Goal: Task Accomplishment & Management: Manage account settings

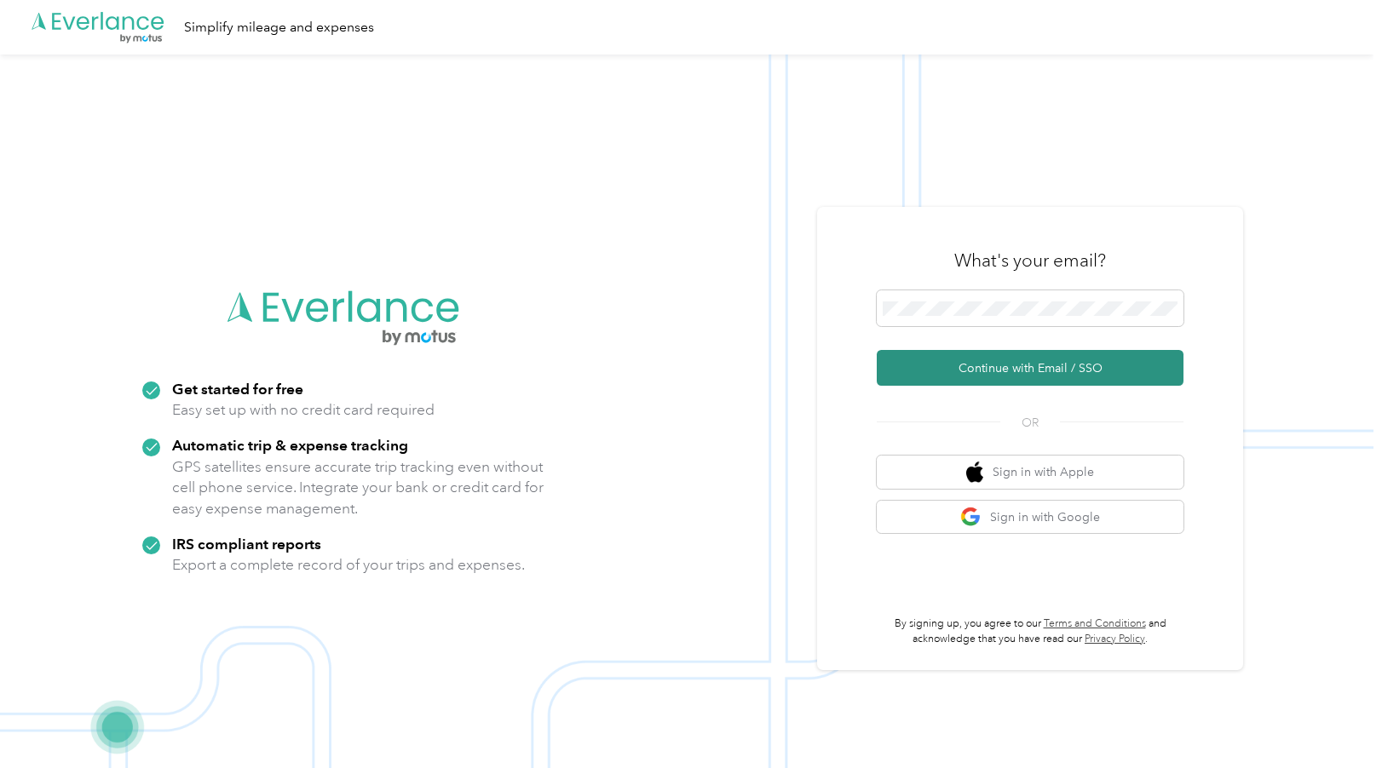
click at [954, 372] on button "Continue with Email / SSO" at bounding box center [1030, 368] width 307 height 36
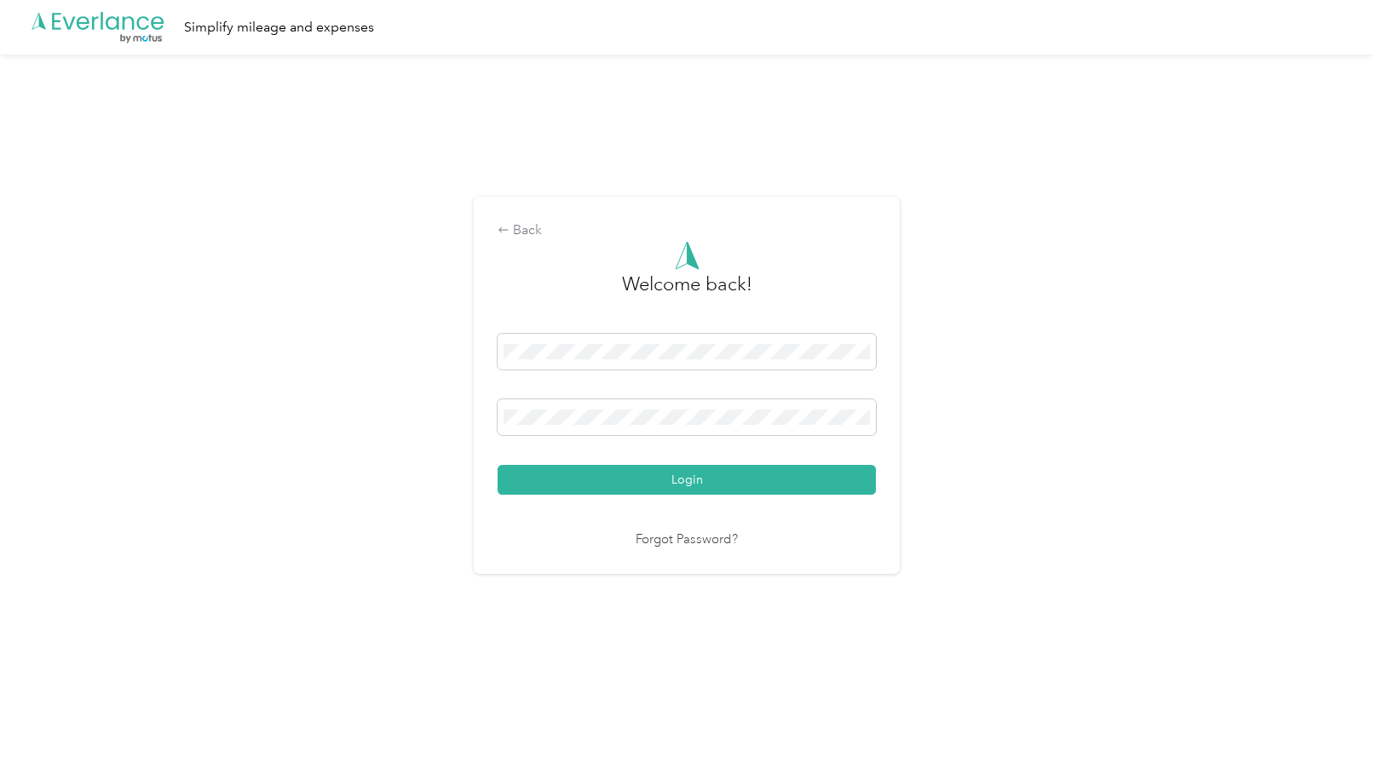
click at [498, 465] on button "Login" at bounding box center [687, 480] width 378 height 30
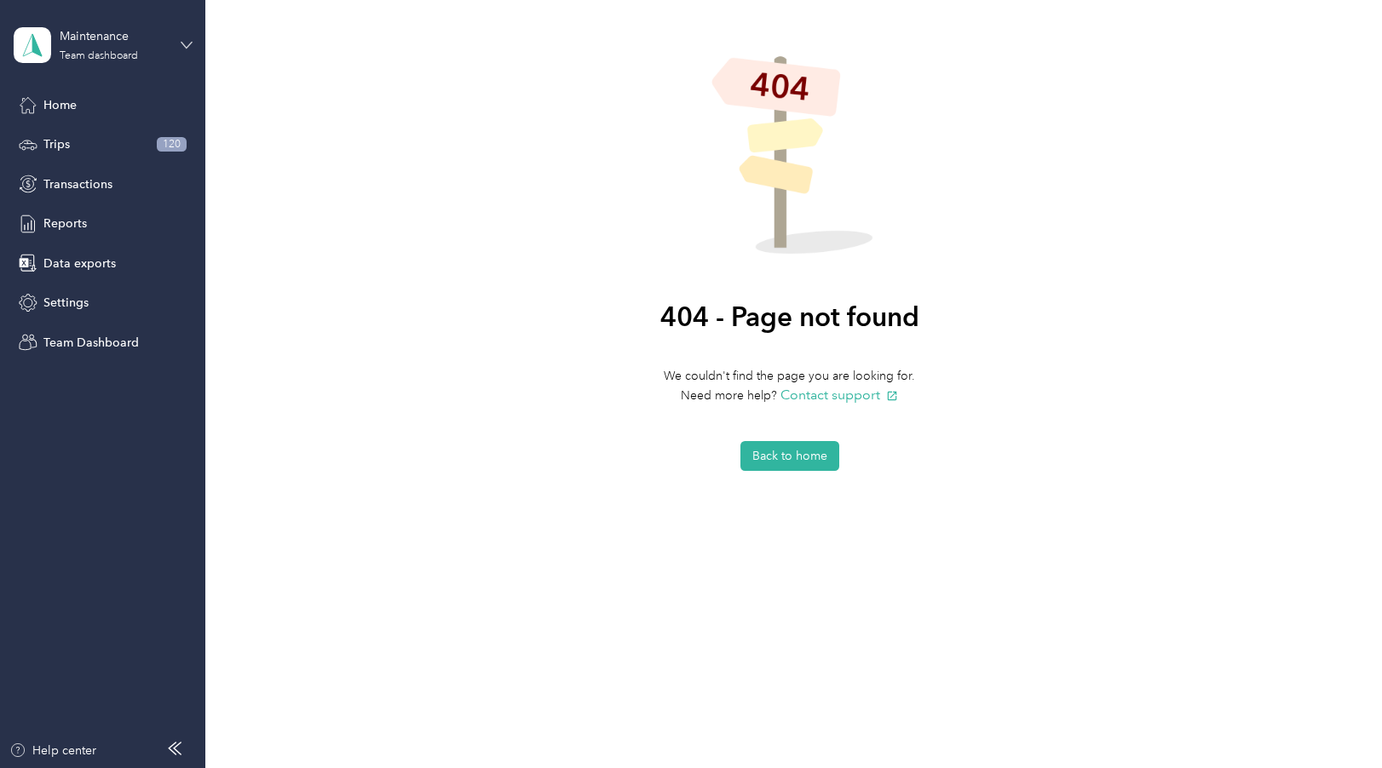
click at [183, 44] on icon at bounding box center [186, 45] width 10 height 6
click at [112, 141] on div "Team dashboard" at bounding box center [75, 137] width 94 height 18
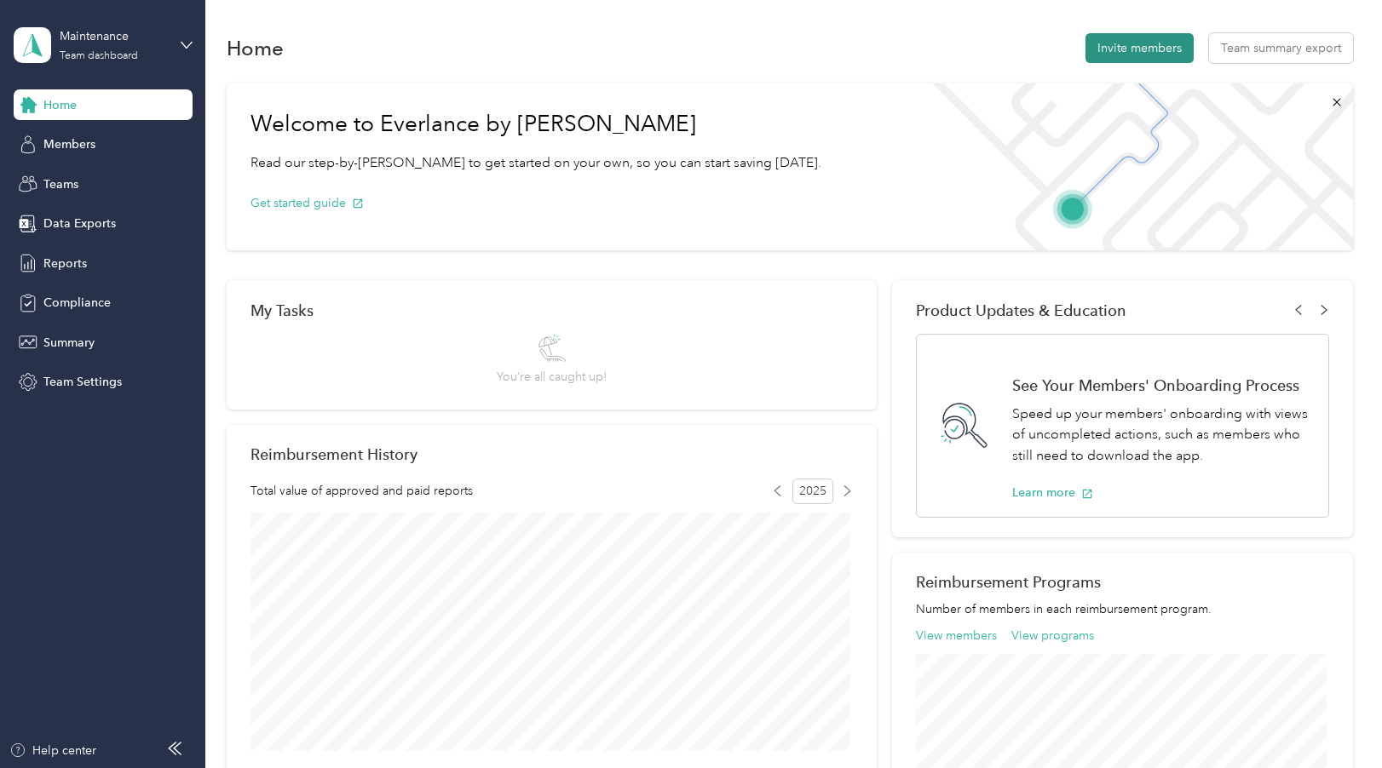
click at [1108, 37] on button "Invite members" at bounding box center [1139, 48] width 108 height 30
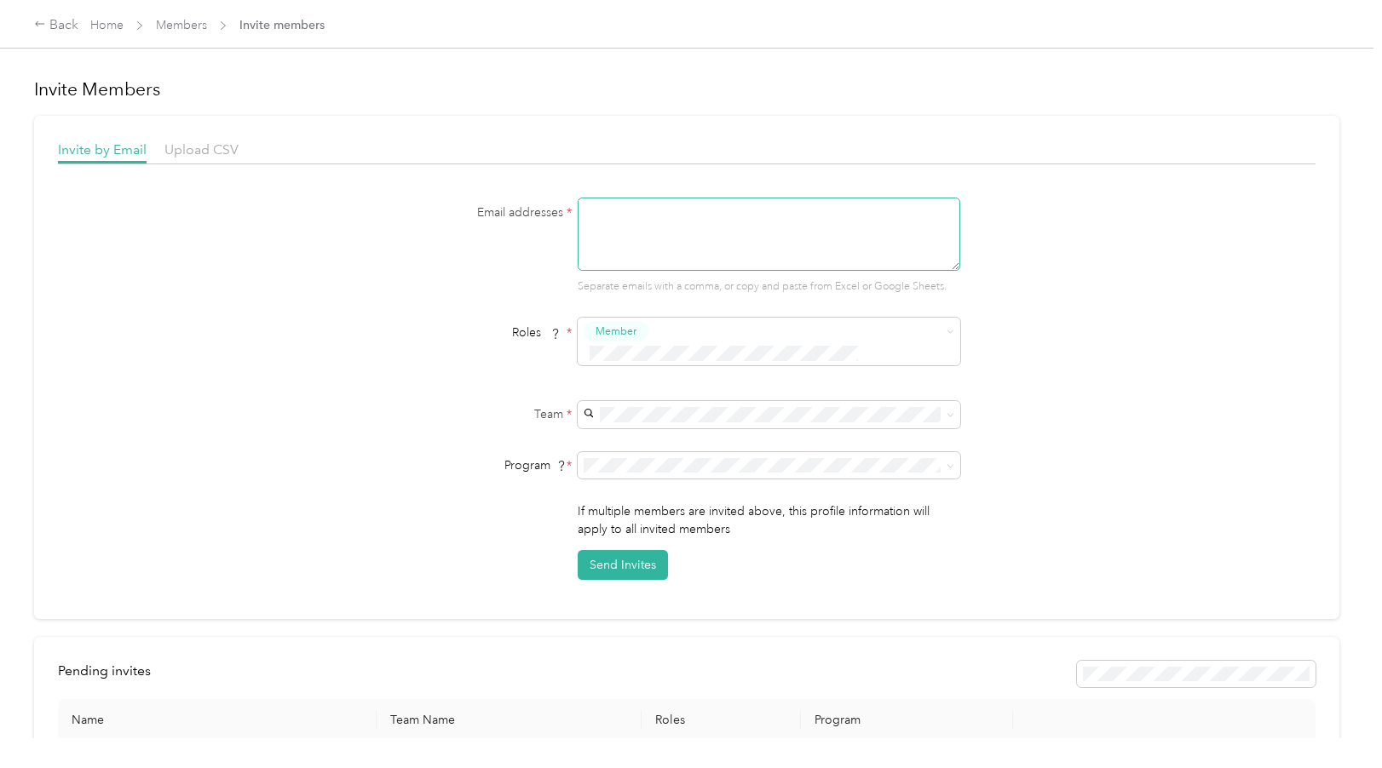
click at [605, 215] on textarea at bounding box center [769, 234] width 383 height 73
type textarea "[EMAIL_ADDRESS][DOMAIN_NAME]"
click at [952, 411] on icon at bounding box center [950, 415] width 8 height 8
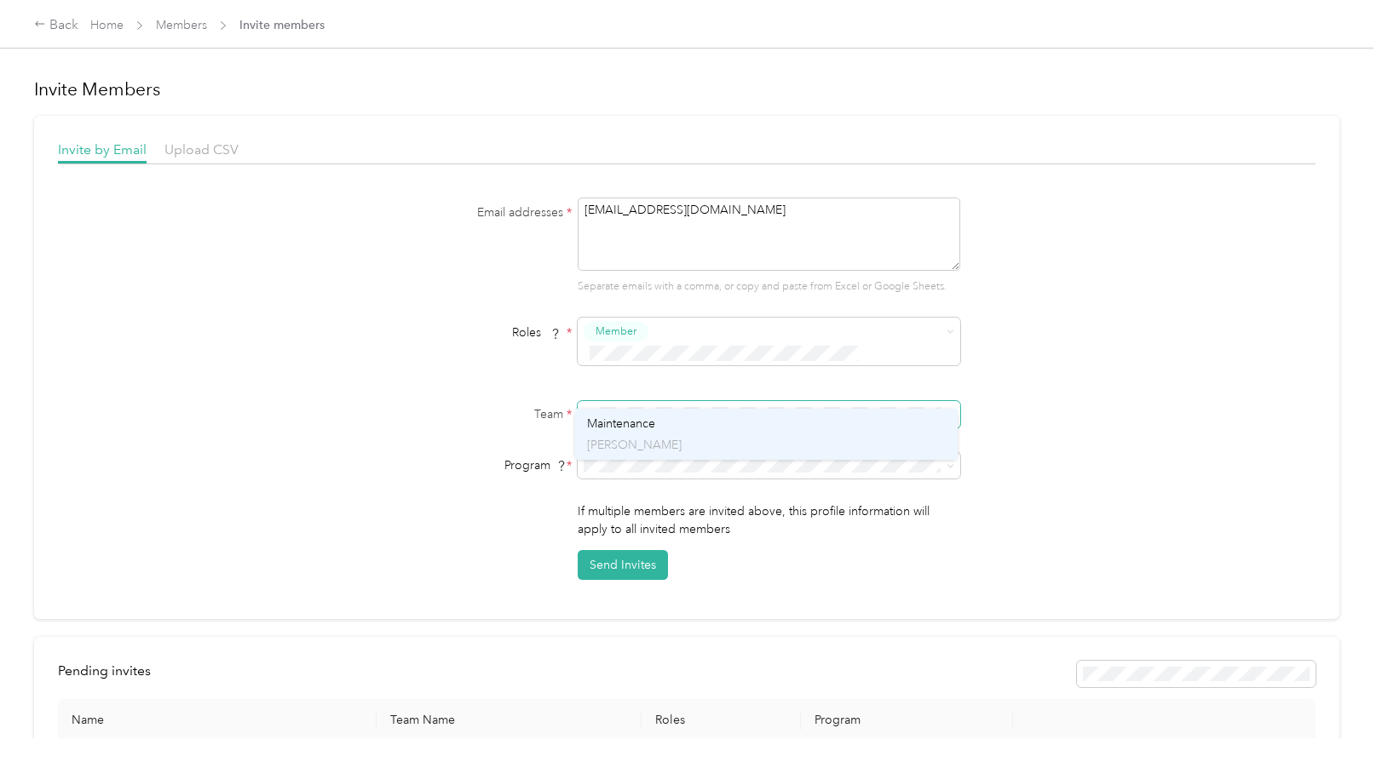
click at [648, 422] on span "Maintenance" at bounding box center [621, 424] width 68 height 14
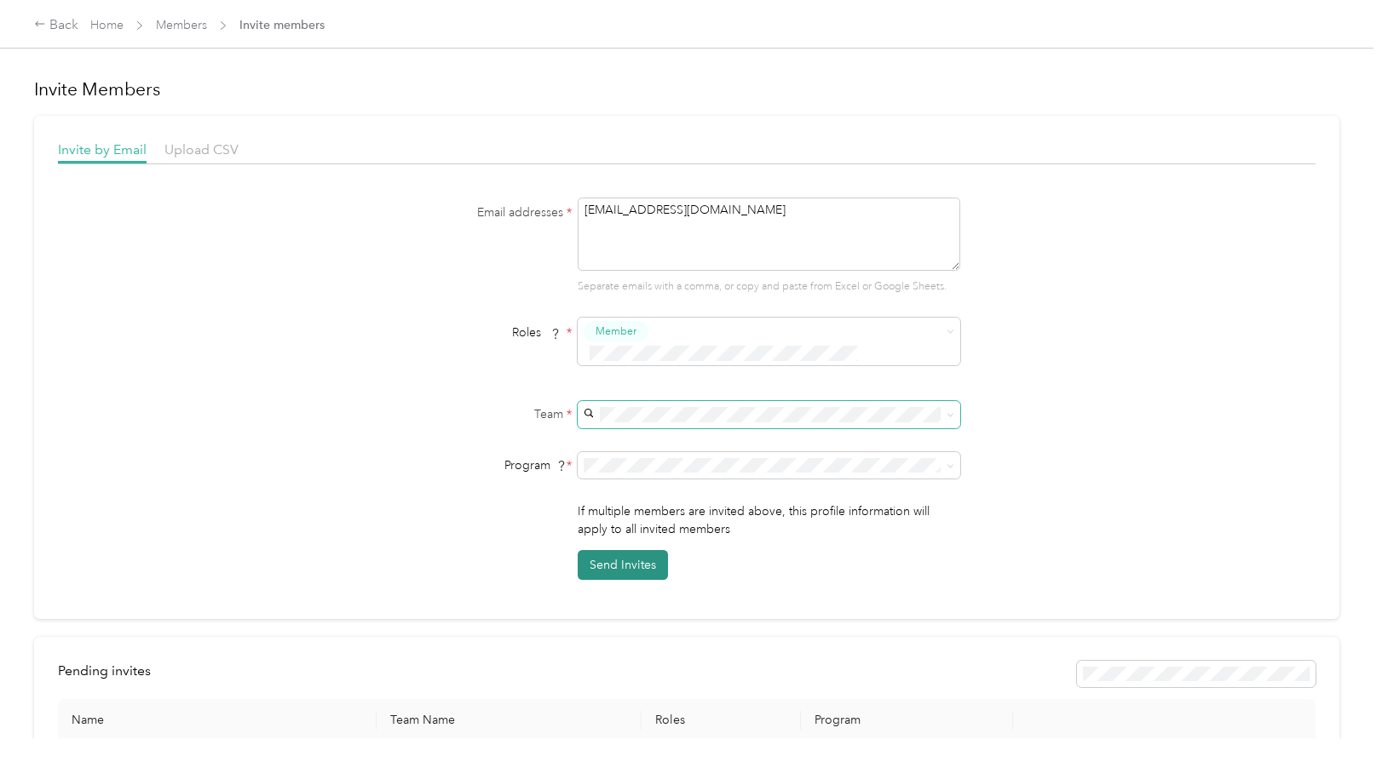
click at [617, 550] on button "Send Invites" at bounding box center [623, 565] width 90 height 30
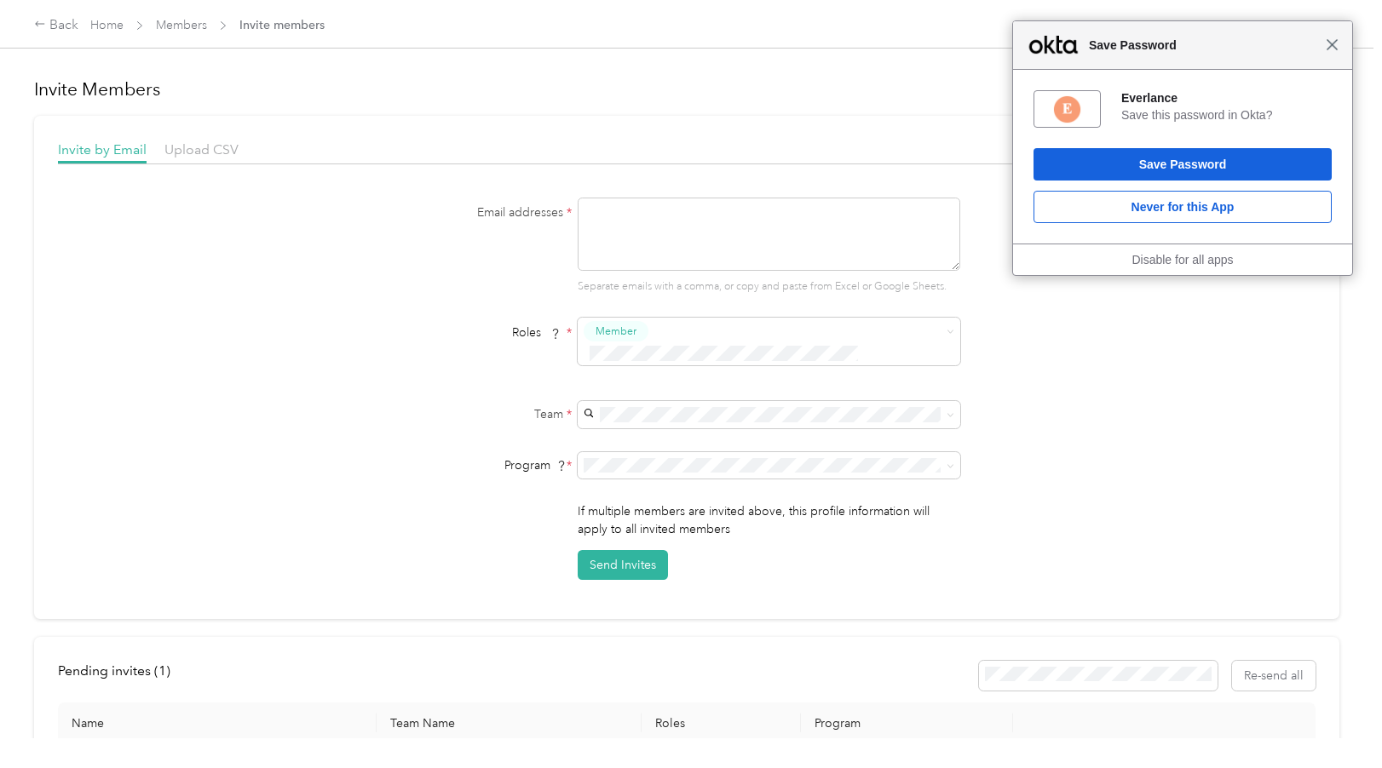
click at [1349, 48] on div "Close Save Password" at bounding box center [1182, 45] width 339 height 49
click at [56, 22] on div "Back" at bounding box center [56, 25] width 44 height 20
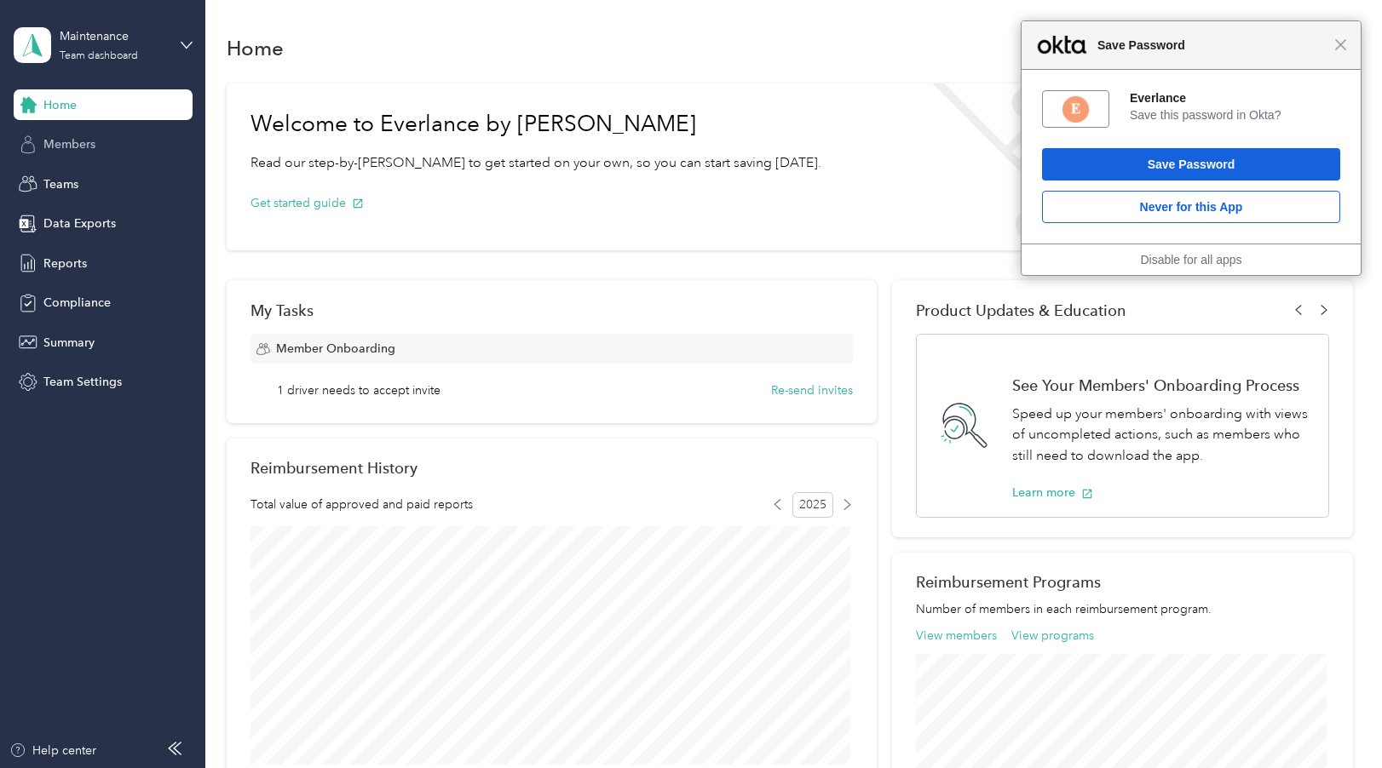
click at [56, 145] on span "Members" at bounding box center [69, 144] width 52 height 18
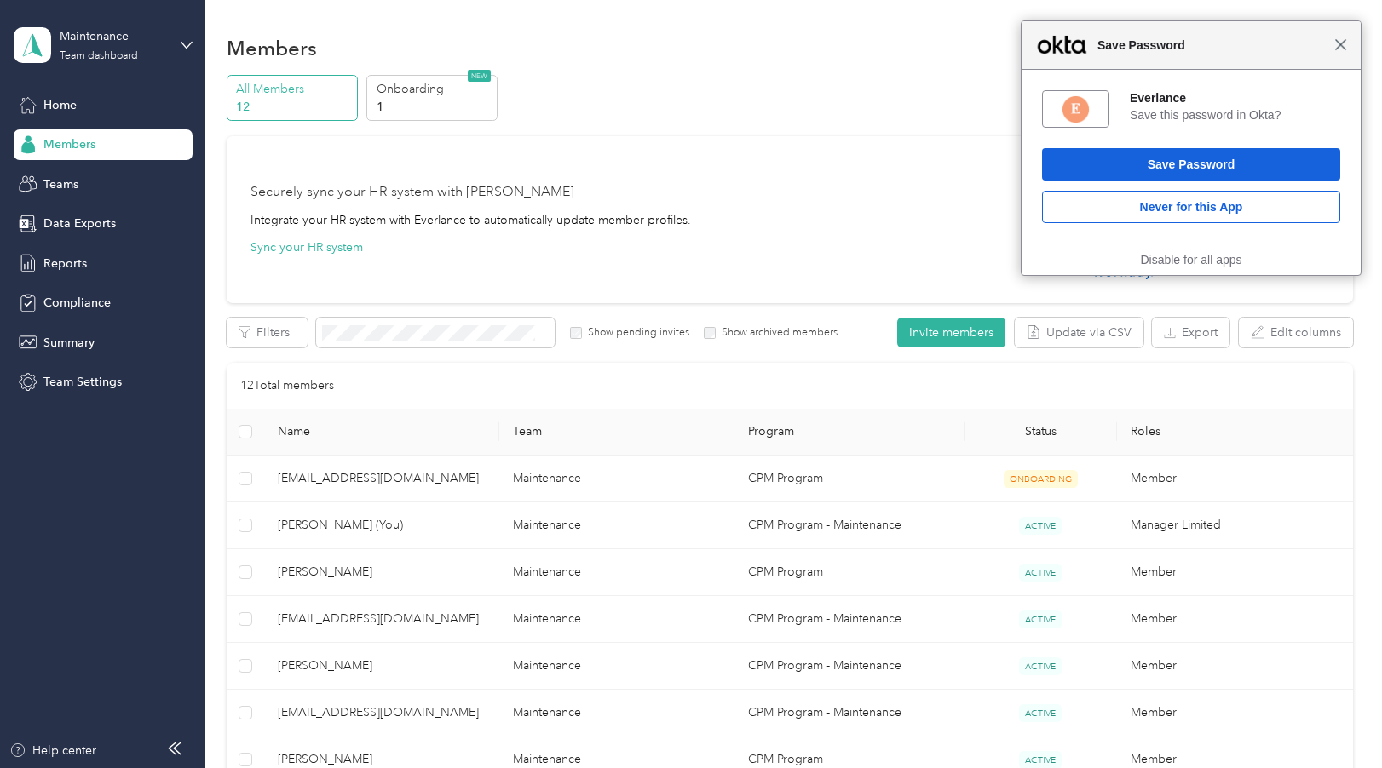
click at [1346, 50] on span "Close" at bounding box center [1340, 44] width 13 height 13
